Goal: Task Accomplishment & Management: Complete application form

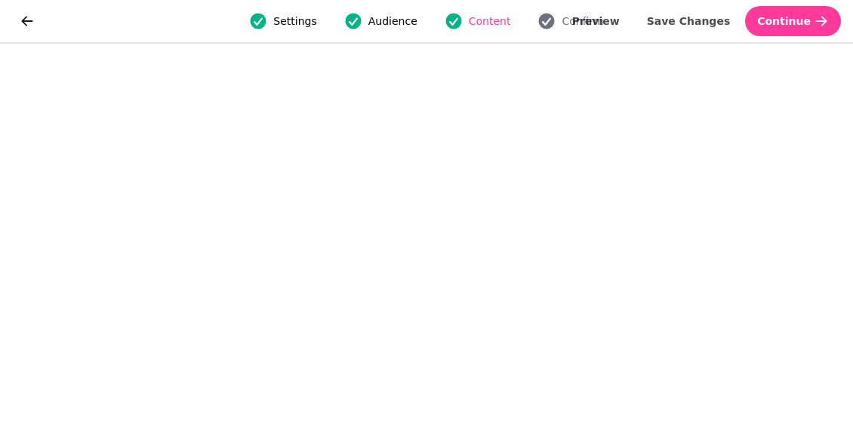
scroll to position [45, 0]
click at [687, 23] on span "Save Changes" at bounding box center [689, 21] width 84 height 11
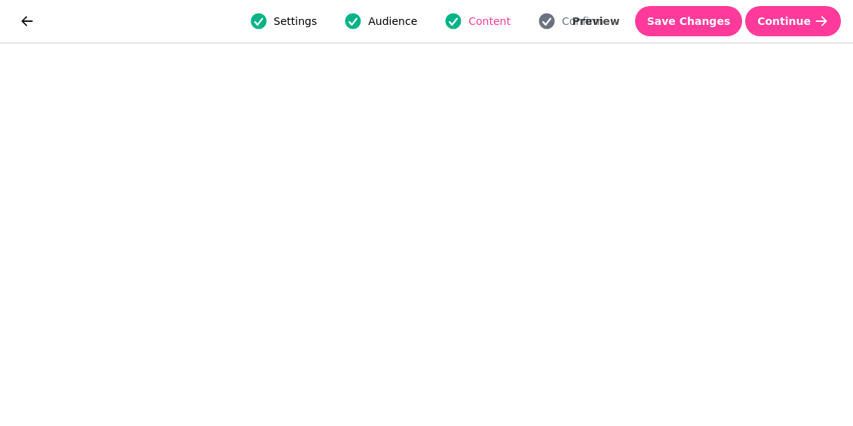
scroll to position [71, 0]
click at [18, 14] on button "go back" at bounding box center [27, 21] width 30 height 30
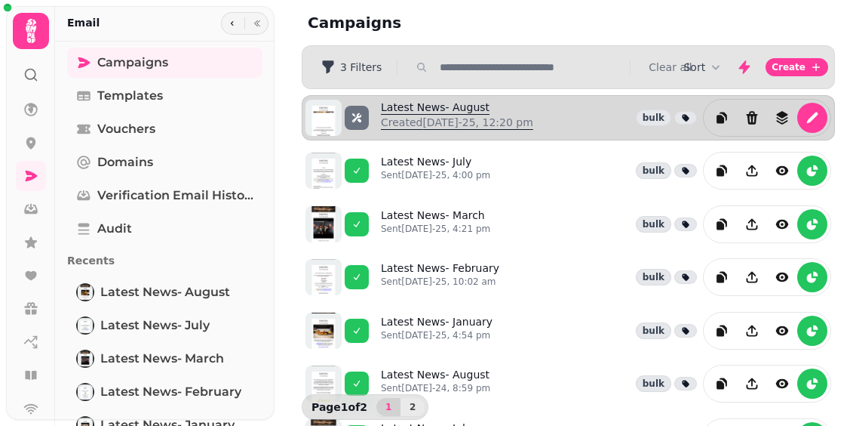
click at [426, 102] on link "Latest News- August Created 25th Aug-25, 12:20 pm" at bounding box center [457, 118] width 152 height 36
select select "**********"
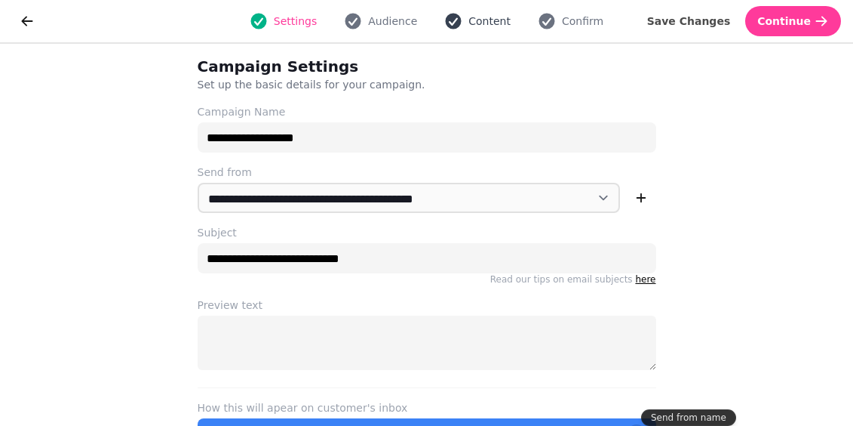
click at [469, 15] on span "Content" at bounding box center [490, 21] width 42 height 15
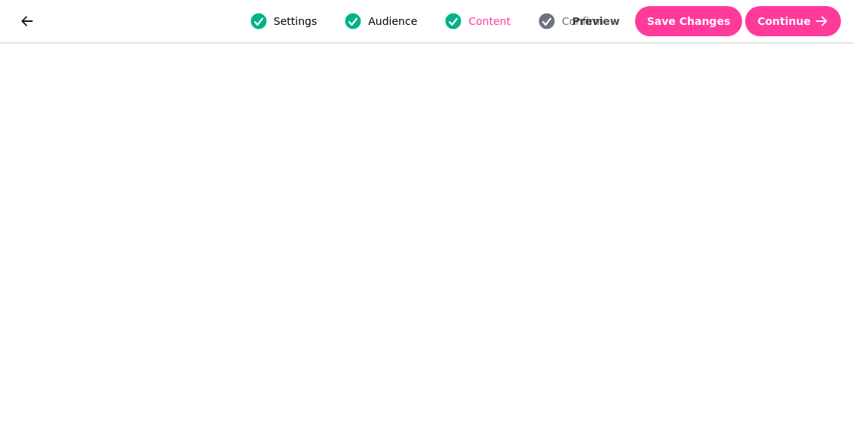
scroll to position [50, 0]
click at [32, 20] on icon "go back" at bounding box center [27, 21] width 15 height 15
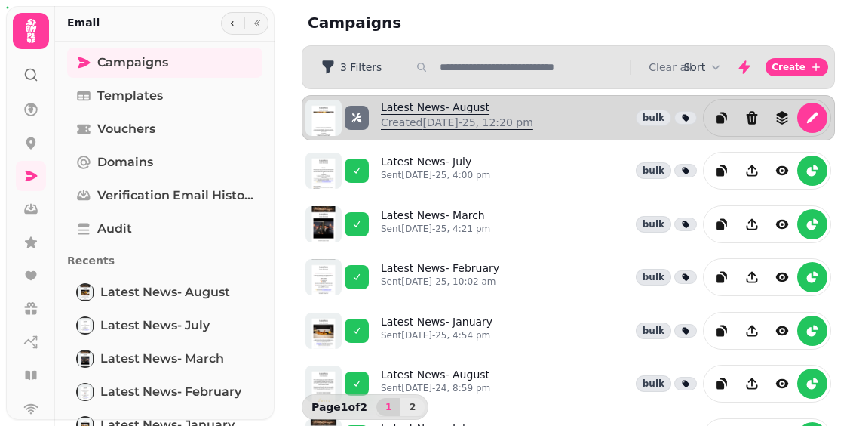
click at [408, 103] on link "Latest News- August Created 25th Aug-25, 12:20 pm" at bounding box center [457, 118] width 152 height 36
select select "**********"
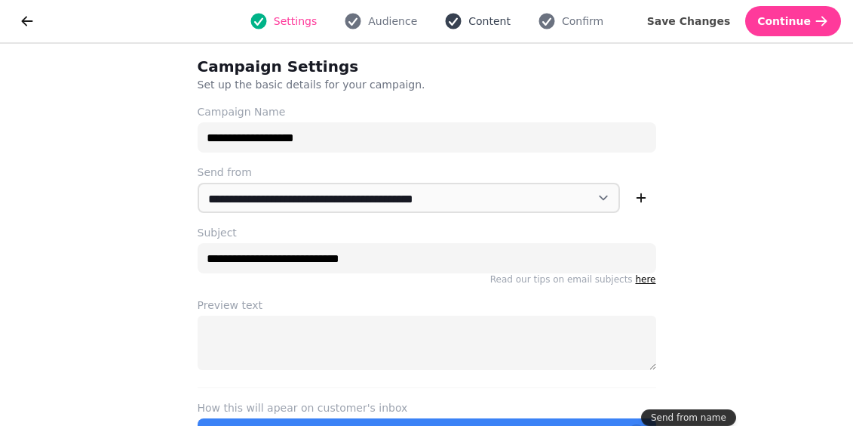
click at [497, 19] on span "Content" at bounding box center [490, 21] width 42 height 15
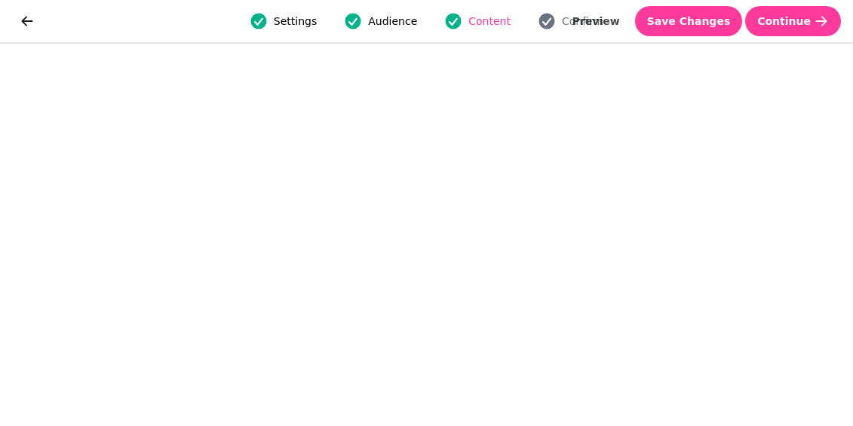
scroll to position [71, 0]
click at [720, 20] on span "Save Changes" at bounding box center [689, 21] width 84 height 11
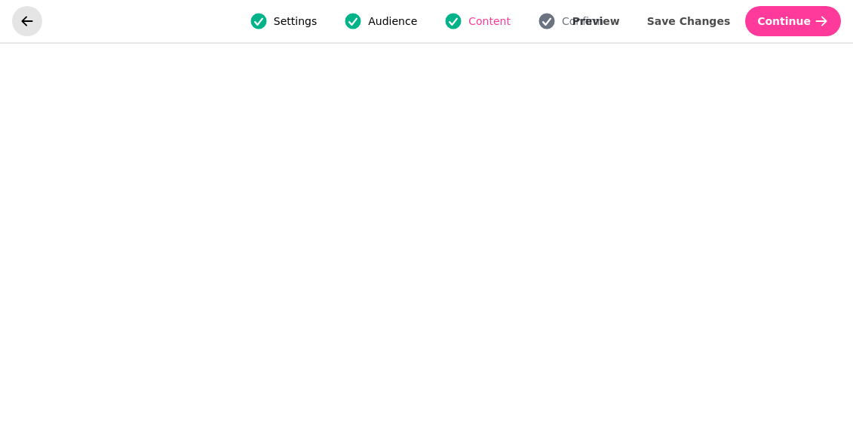
click at [25, 16] on icon "go back" at bounding box center [27, 21] width 15 height 15
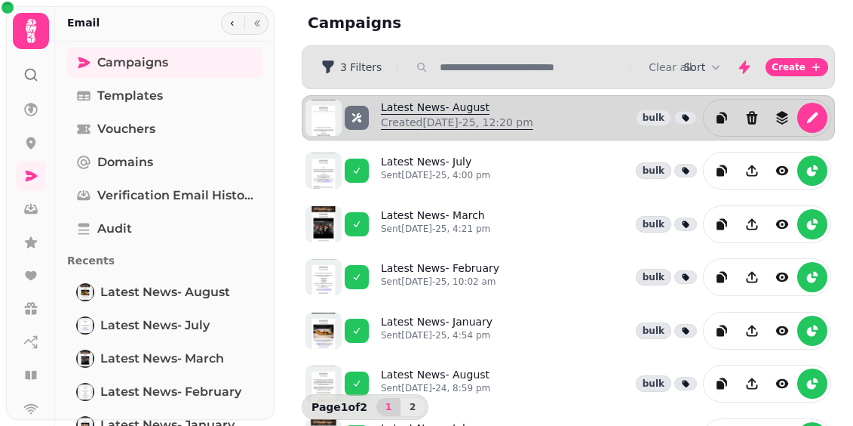
click at [457, 102] on link "Latest News- August Created 25th Aug-25, 12:20 pm" at bounding box center [457, 118] width 152 height 36
select select "**********"
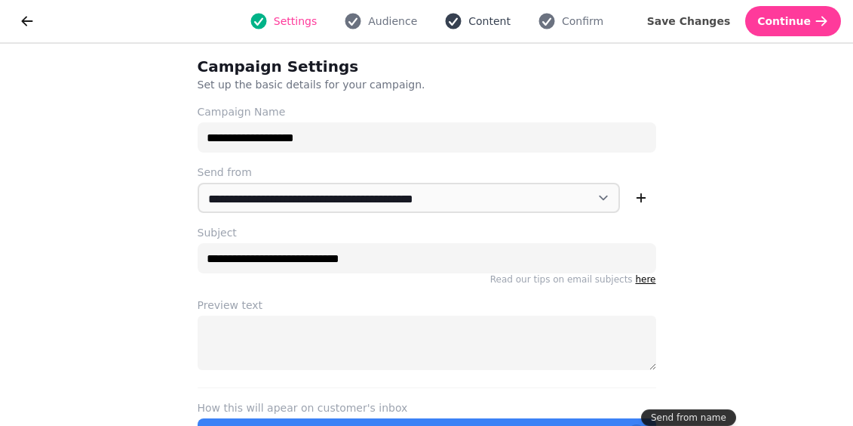
click at [496, 20] on span "Content" at bounding box center [490, 21] width 42 height 15
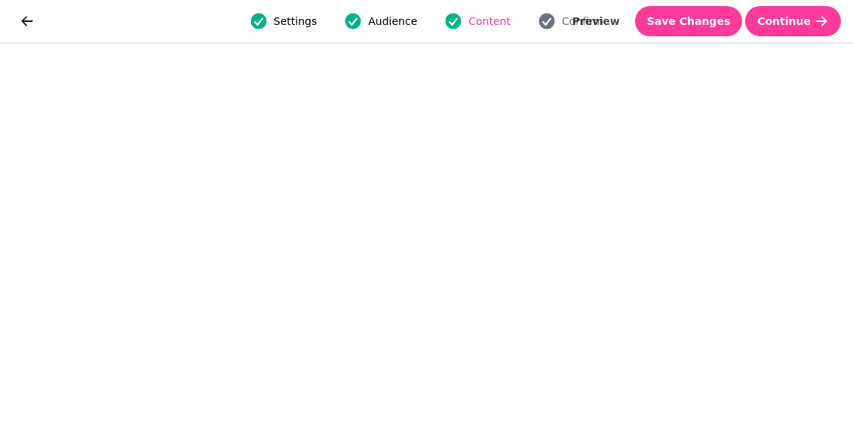
scroll to position [50, 0]
click at [682, 16] on span "Save Changes" at bounding box center [689, 21] width 84 height 11
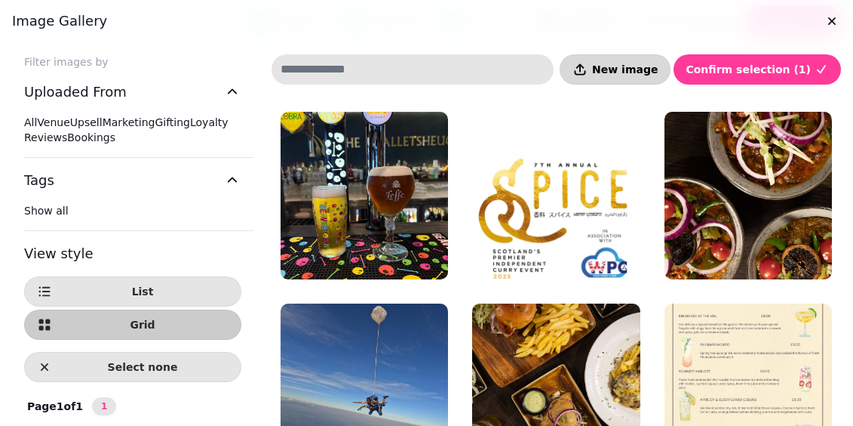
click at [644, 75] on span "New image" at bounding box center [625, 69] width 66 height 11
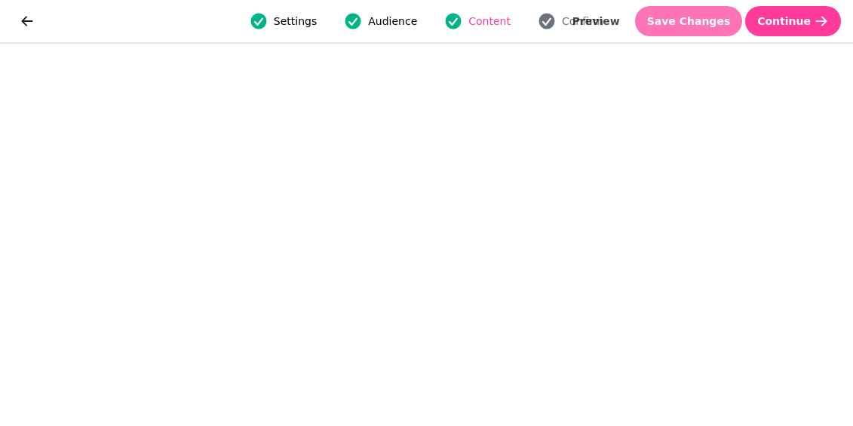
click at [706, 25] on span "Save Changes" at bounding box center [689, 21] width 84 height 11
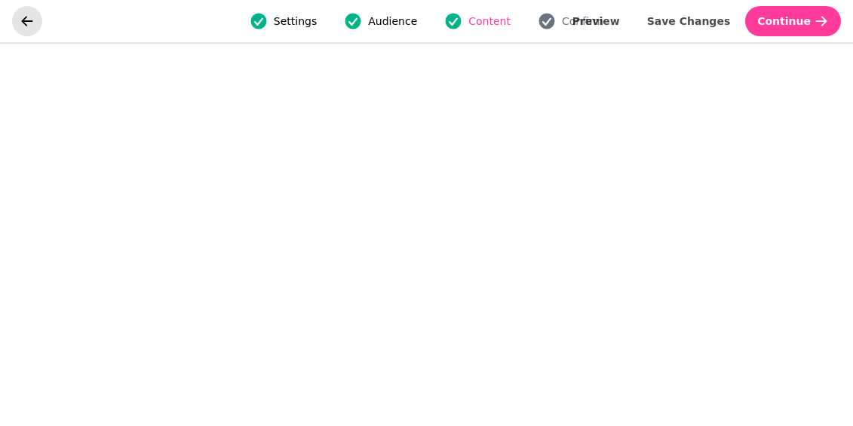
click at [20, 18] on icon "go back" at bounding box center [27, 21] width 15 height 15
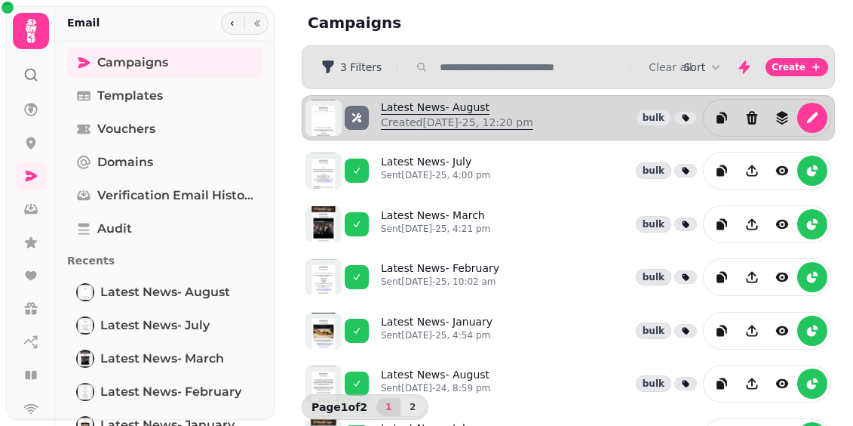
click at [431, 107] on link "Latest News- August Created 25th Aug-25, 12:20 pm" at bounding box center [457, 118] width 152 height 36
select select "**********"
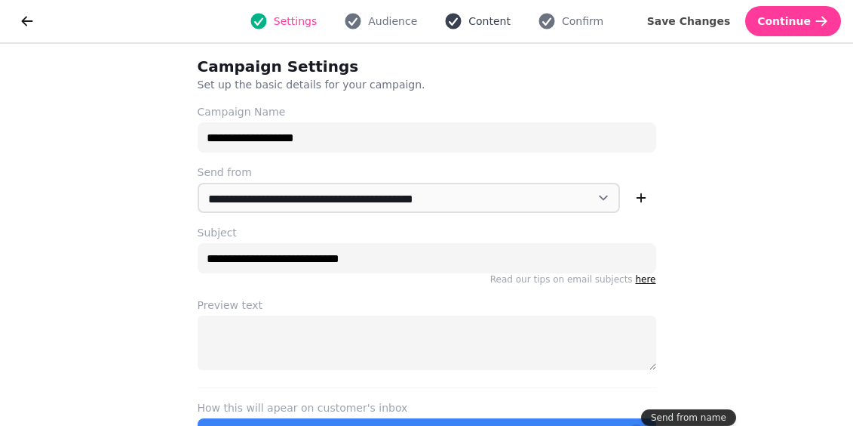
click at [481, 20] on span "Content" at bounding box center [490, 21] width 42 height 15
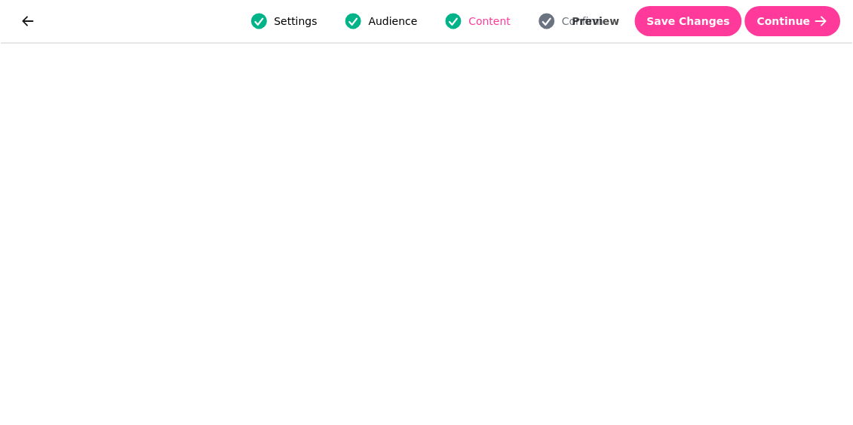
scroll to position [71, 0]
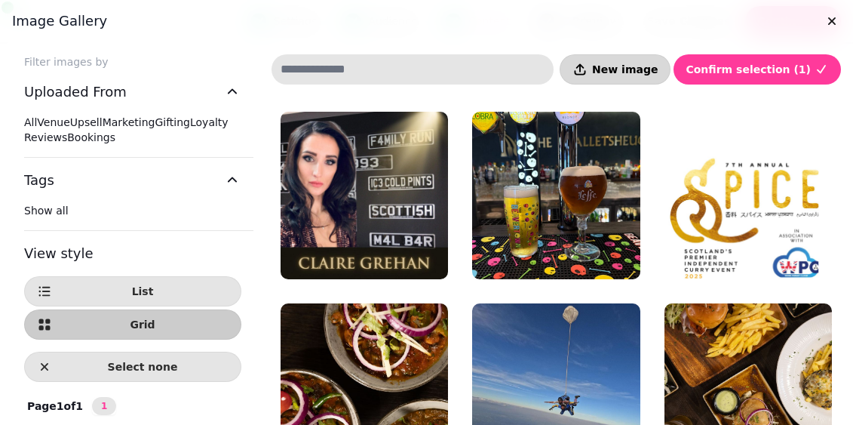
click at [621, 55] on button "New image" at bounding box center [615, 69] width 111 height 30
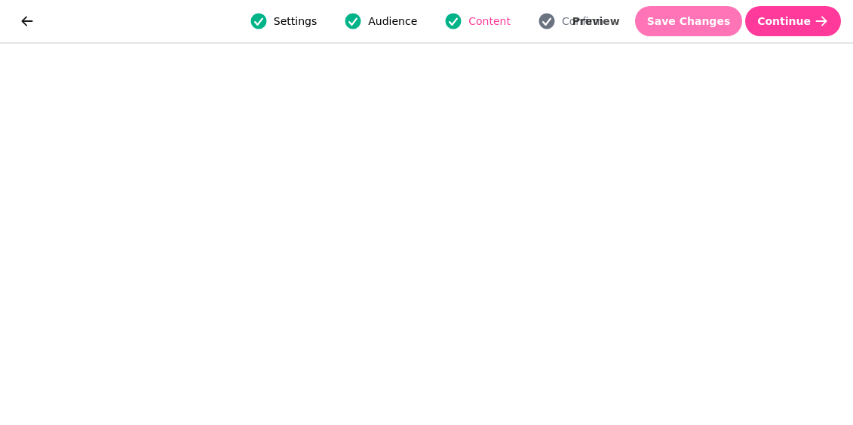
click at [714, 13] on button "Save Changes" at bounding box center [689, 21] width 108 height 30
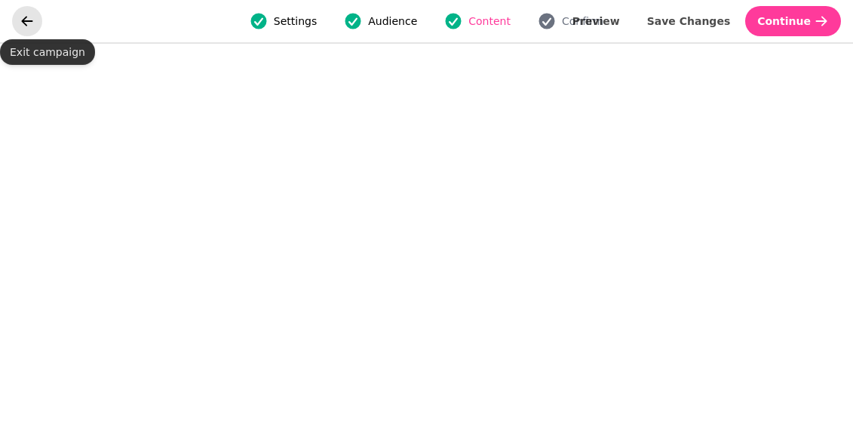
click at [32, 28] on icon "go back" at bounding box center [27, 21] width 15 height 15
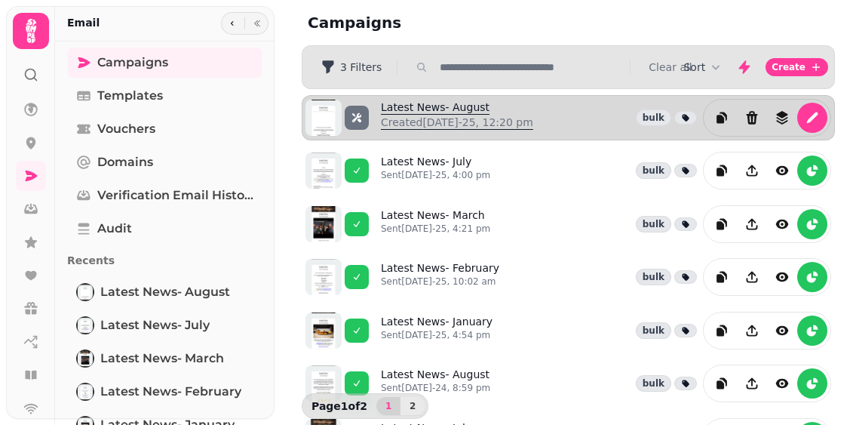
click at [434, 110] on link "Latest News- August Created 25th Aug-25, 12:20 pm" at bounding box center [457, 118] width 152 height 36
select select "**********"
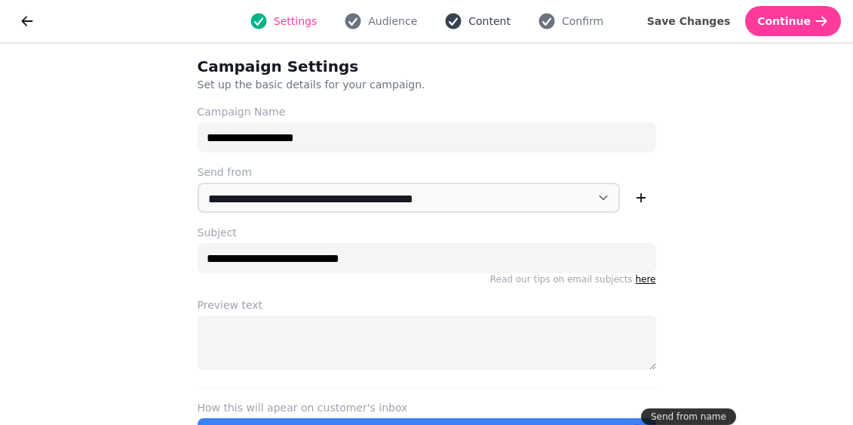
click at [486, 21] on span "Content" at bounding box center [490, 21] width 42 height 15
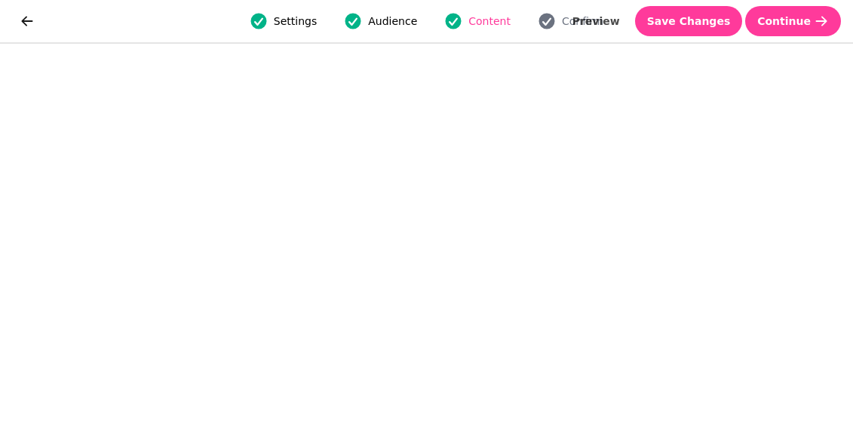
scroll to position [72, 0]
click at [708, 18] on span "Save Changes" at bounding box center [689, 21] width 84 height 11
click at [709, 10] on button "Save Changes" at bounding box center [689, 21] width 108 height 30
click at [721, 16] on span "Save Changes" at bounding box center [689, 21] width 84 height 11
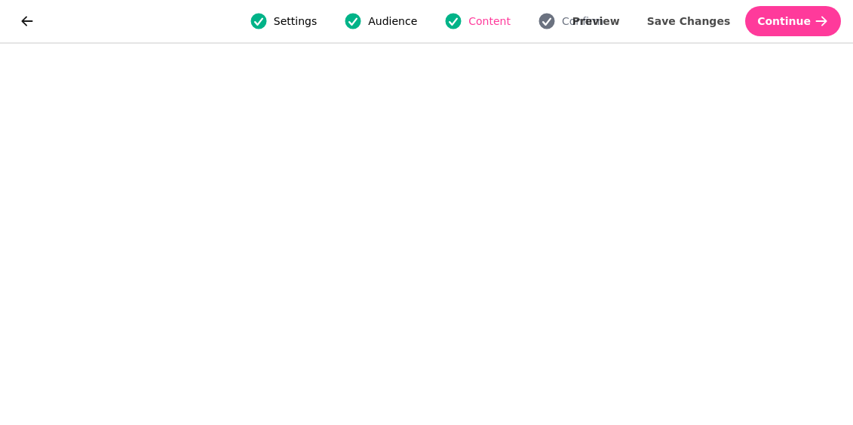
scroll to position [35, 0]
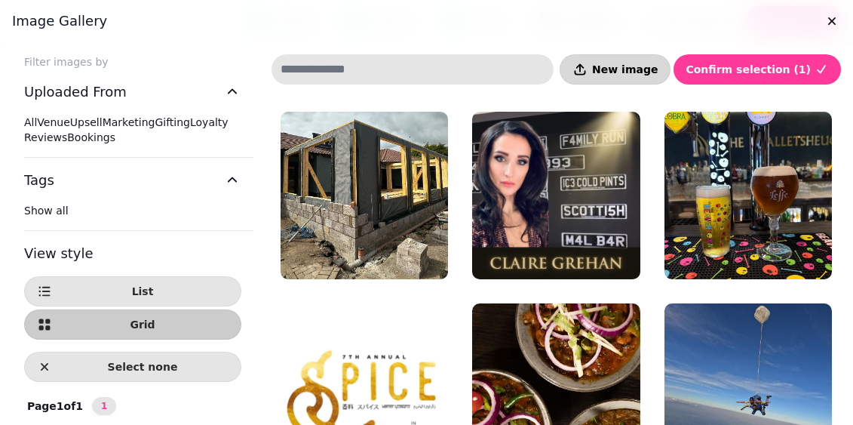
click at [588, 76] on icon "button" at bounding box center [580, 69] width 15 height 15
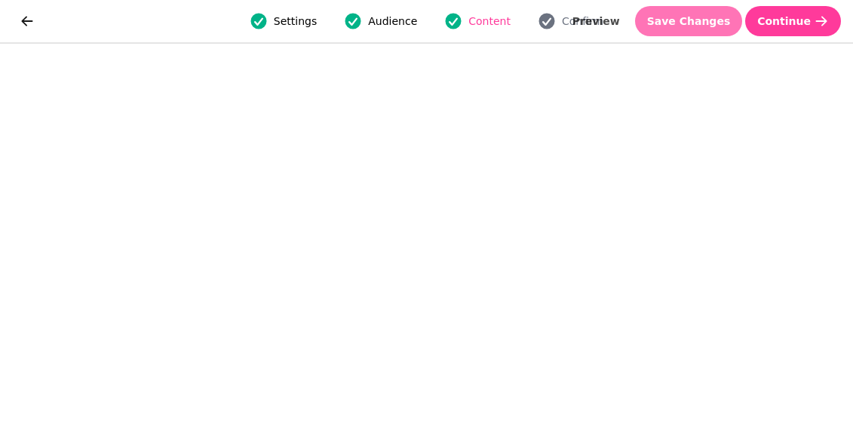
click at [707, 16] on span "Save Changes" at bounding box center [689, 21] width 84 height 11
